Goal: Information Seeking & Learning: Learn about a topic

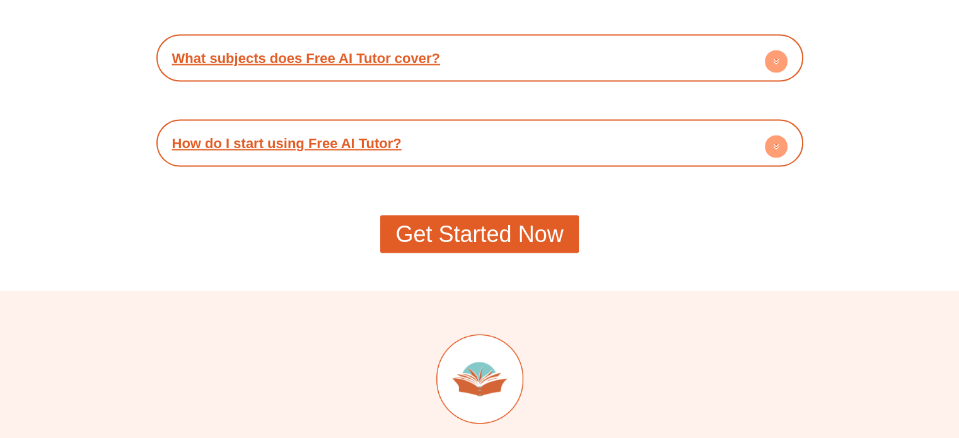
scroll to position [2334, 0]
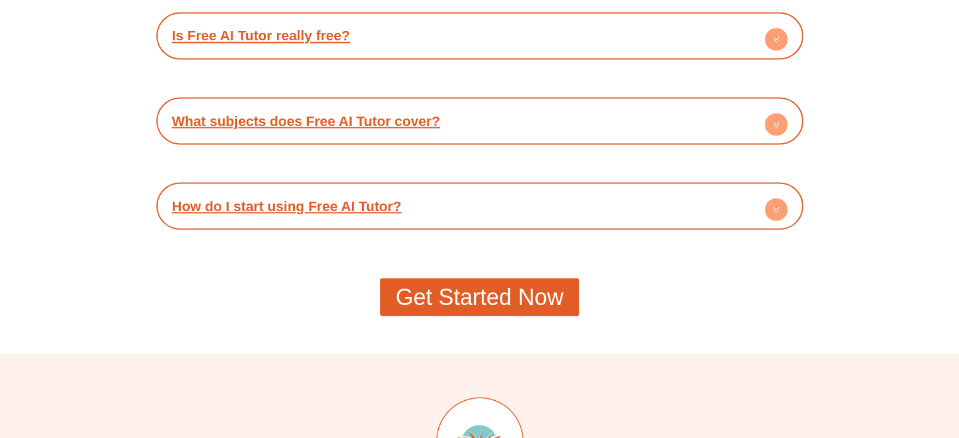
click at [409, 32] on div "Is Free AI Tutor really free?" at bounding box center [480, 35] width 635 height 35
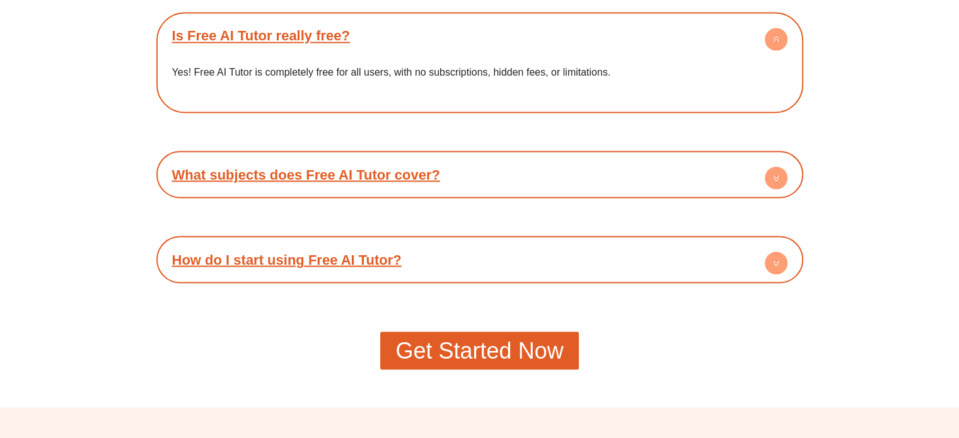
click at [507, 181] on div "What subjects does Free AI Tutor cover?" at bounding box center [480, 174] width 635 height 35
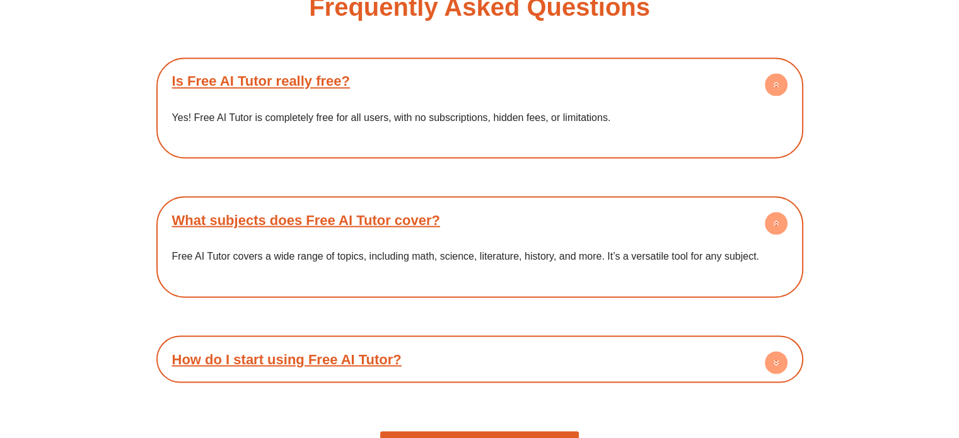
scroll to position [2397, 0]
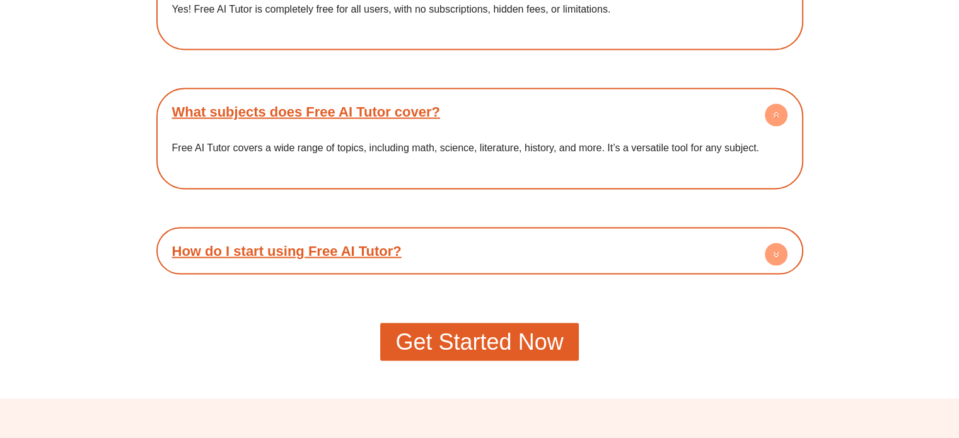
click at [459, 242] on div "How do I start using Free AI Tutor?" at bounding box center [480, 250] width 635 height 35
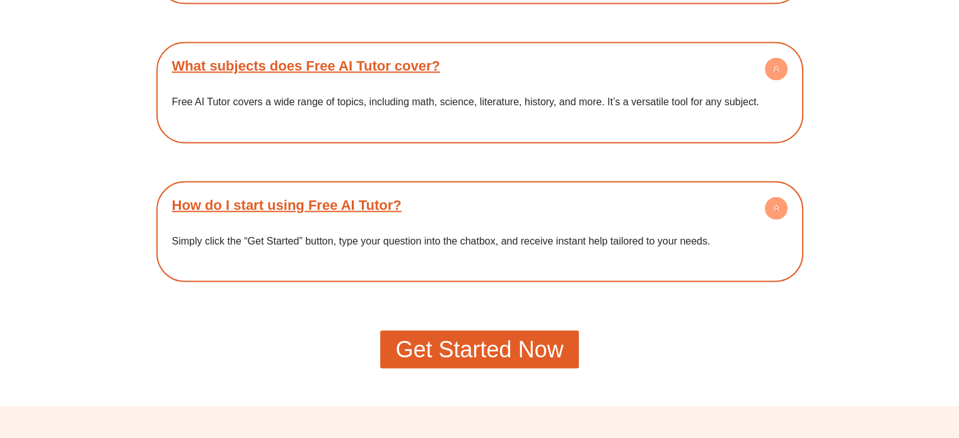
scroll to position [2523, 0]
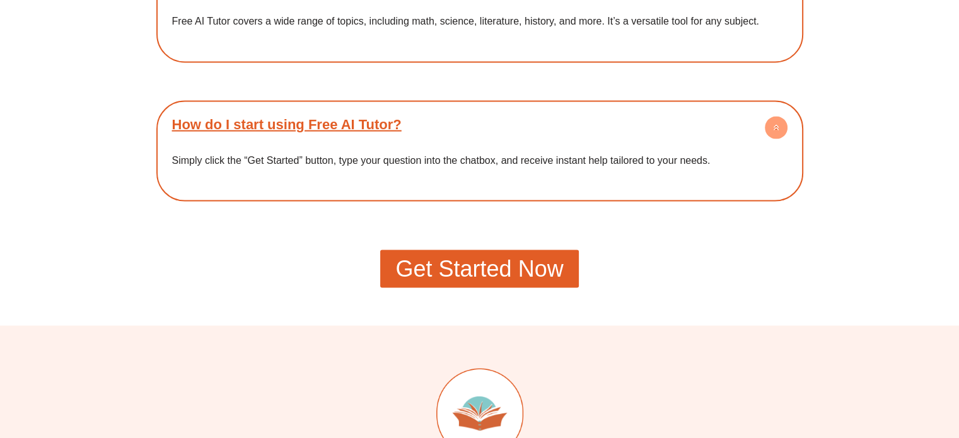
click at [510, 274] on span "Get Started Now" at bounding box center [479, 269] width 168 height 23
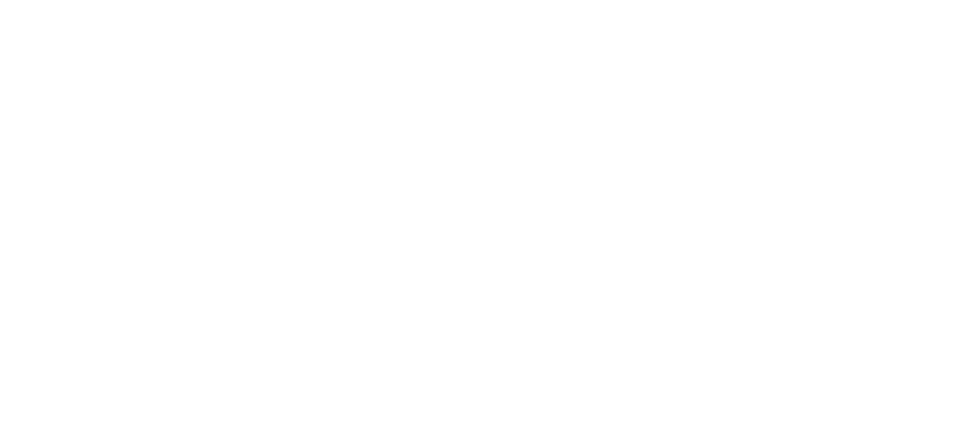
scroll to position [225, 0]
